Goal: Task Accomplishment & Management: Manage account settings

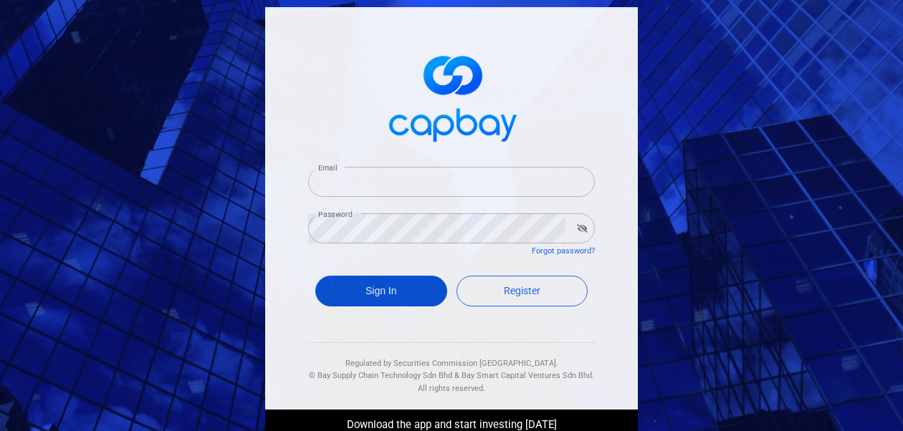
type input "[EMAIL_ADDRESS][DOMAIN_NAME]"
click at [344, 286] on button "Sign In" at bounding box center [381, 291] width 132 height 31
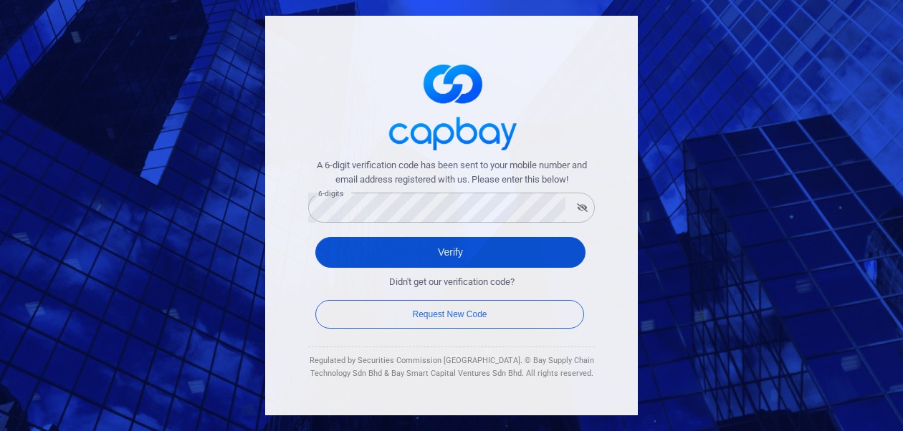
click at [355, 253] on button "Verify" at bounding box center [450, 252] width 270 height 31
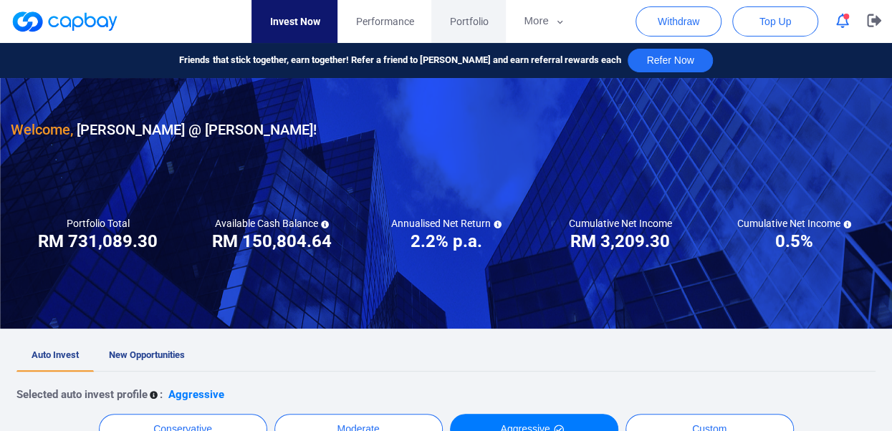
click at [472, 22] on span "Portfolio" at bounding box center [468, 22] width 39 height 16
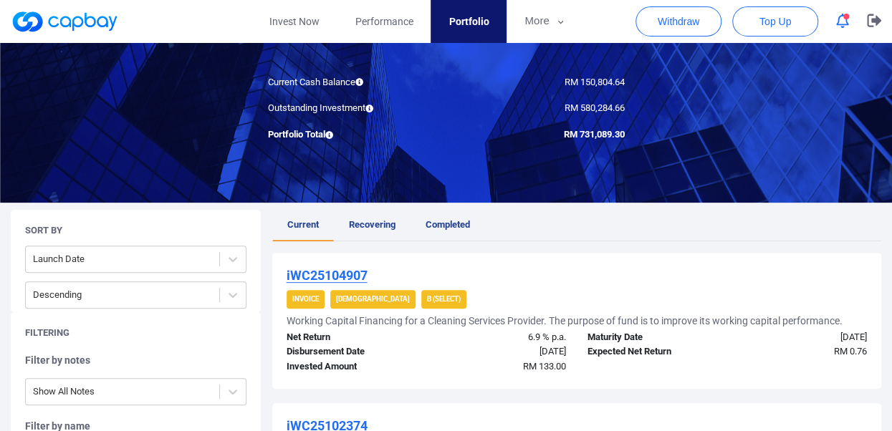
scroll to position [123, 0]
